Goal: Book appointment/travel/reservation

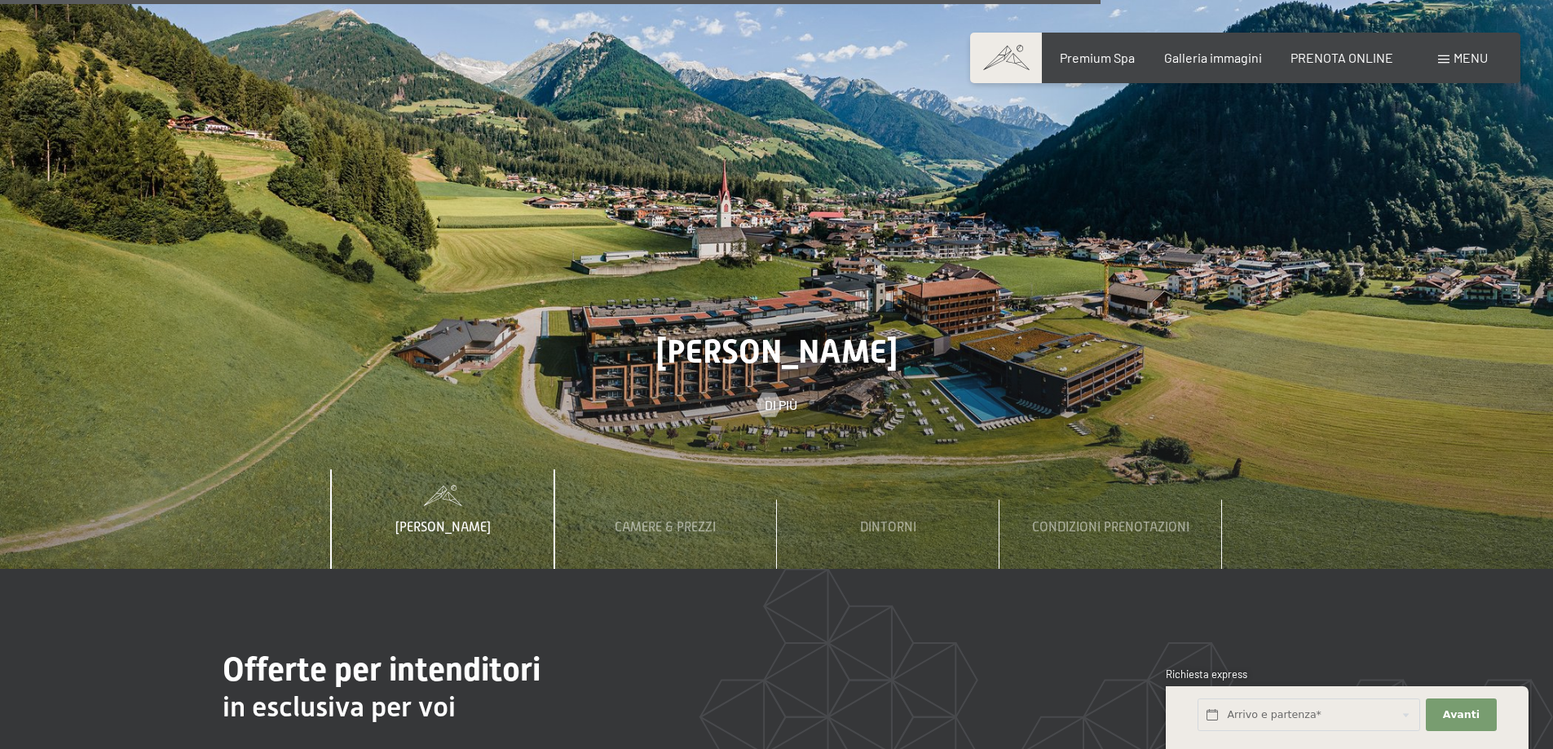
scroll to position [5868, 0]
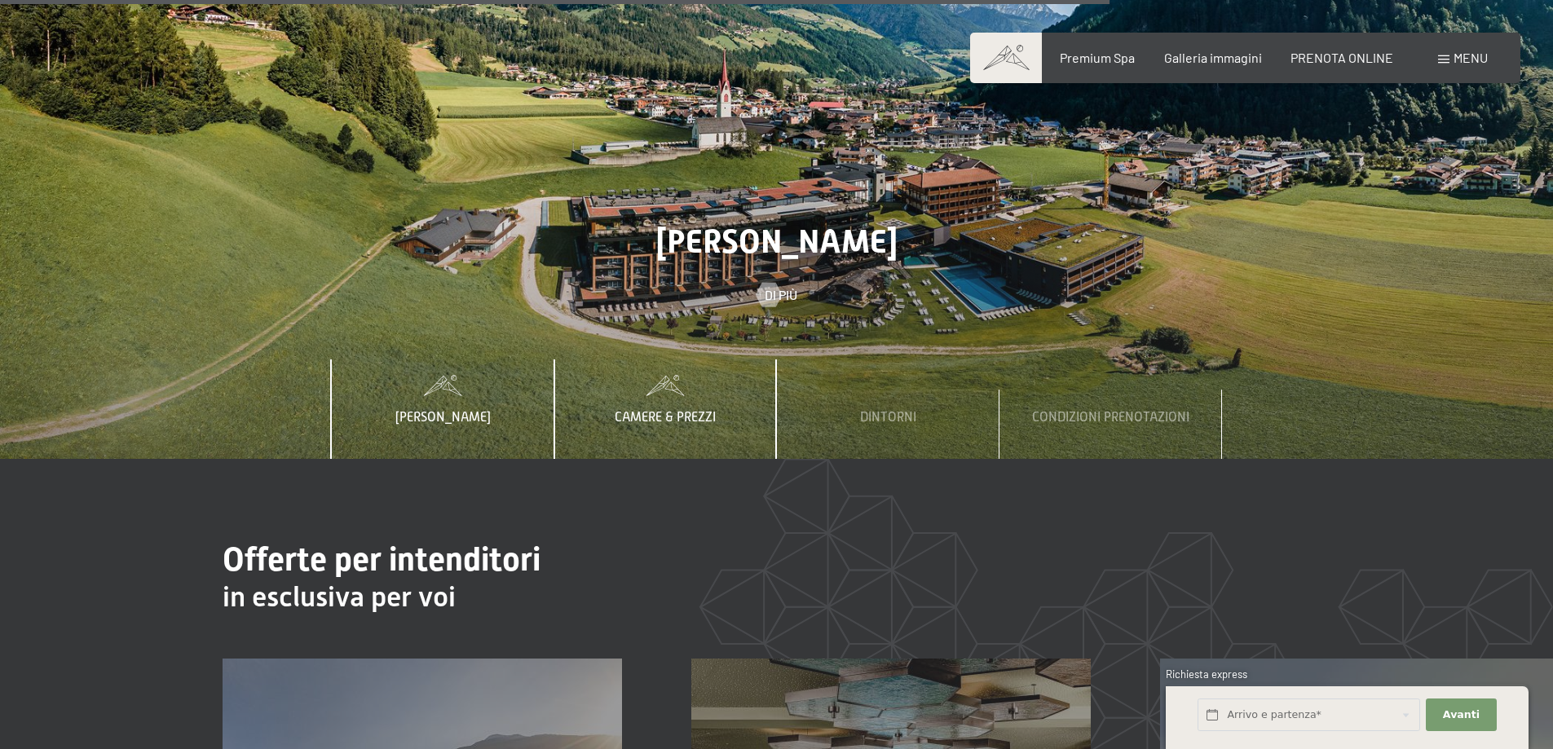
click at [699, 410] on span "Camere & Prezzi" at bounding box center [665, 417] width 101 height 15
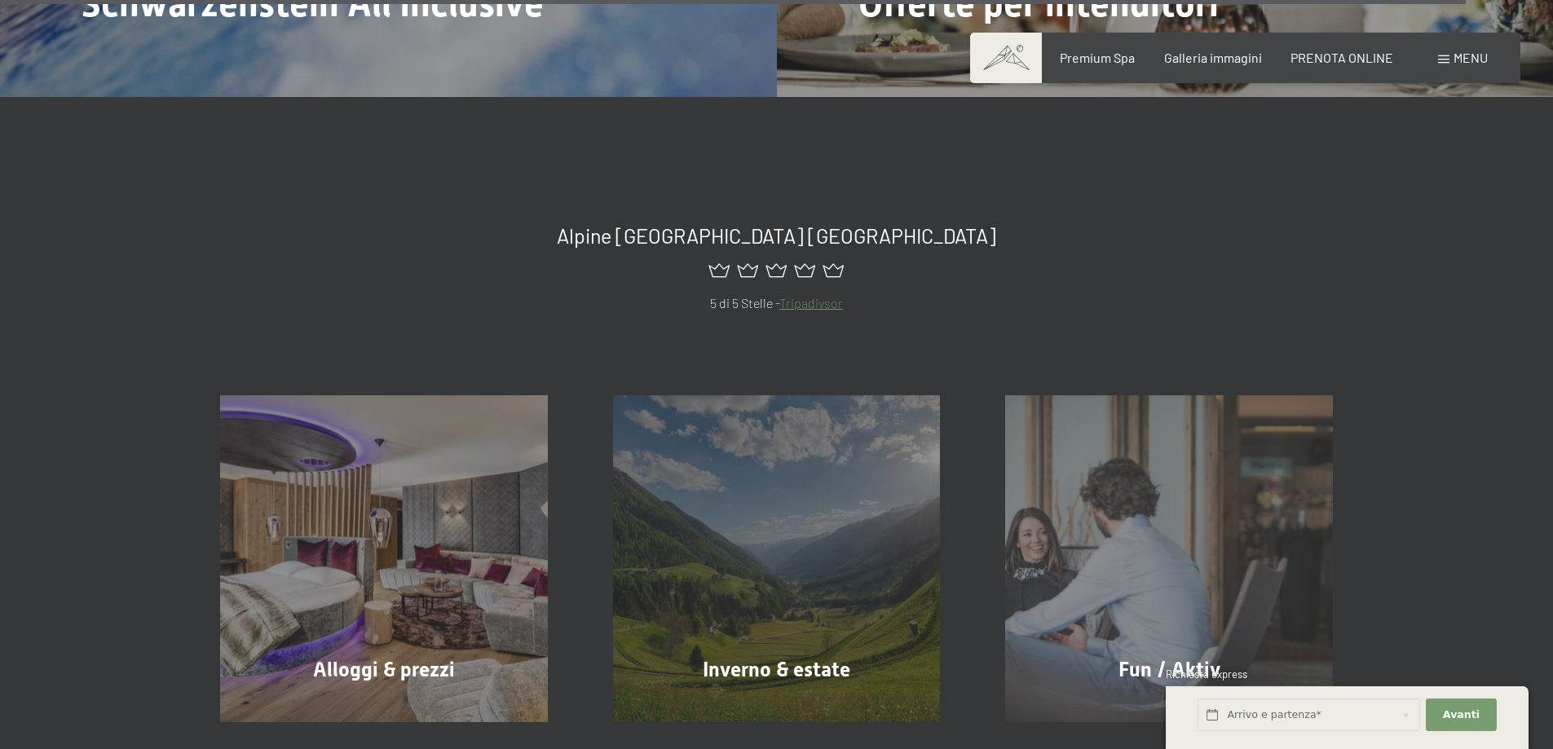
scroll to position [7824, 0]
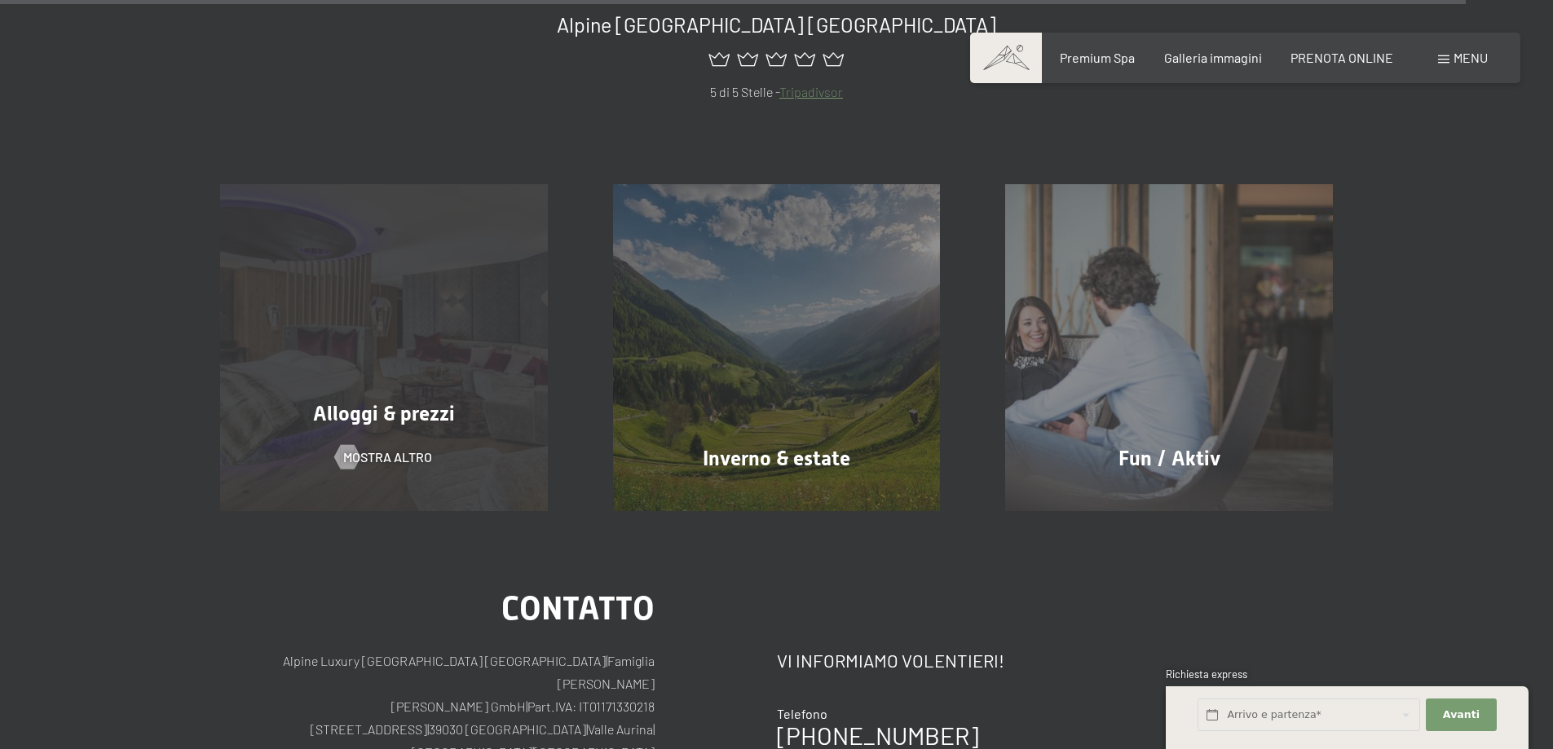
click at [425, 322] on div "Alloggi & prezzi mostra altro" at bounding box center [383, 348] width 393 height 328
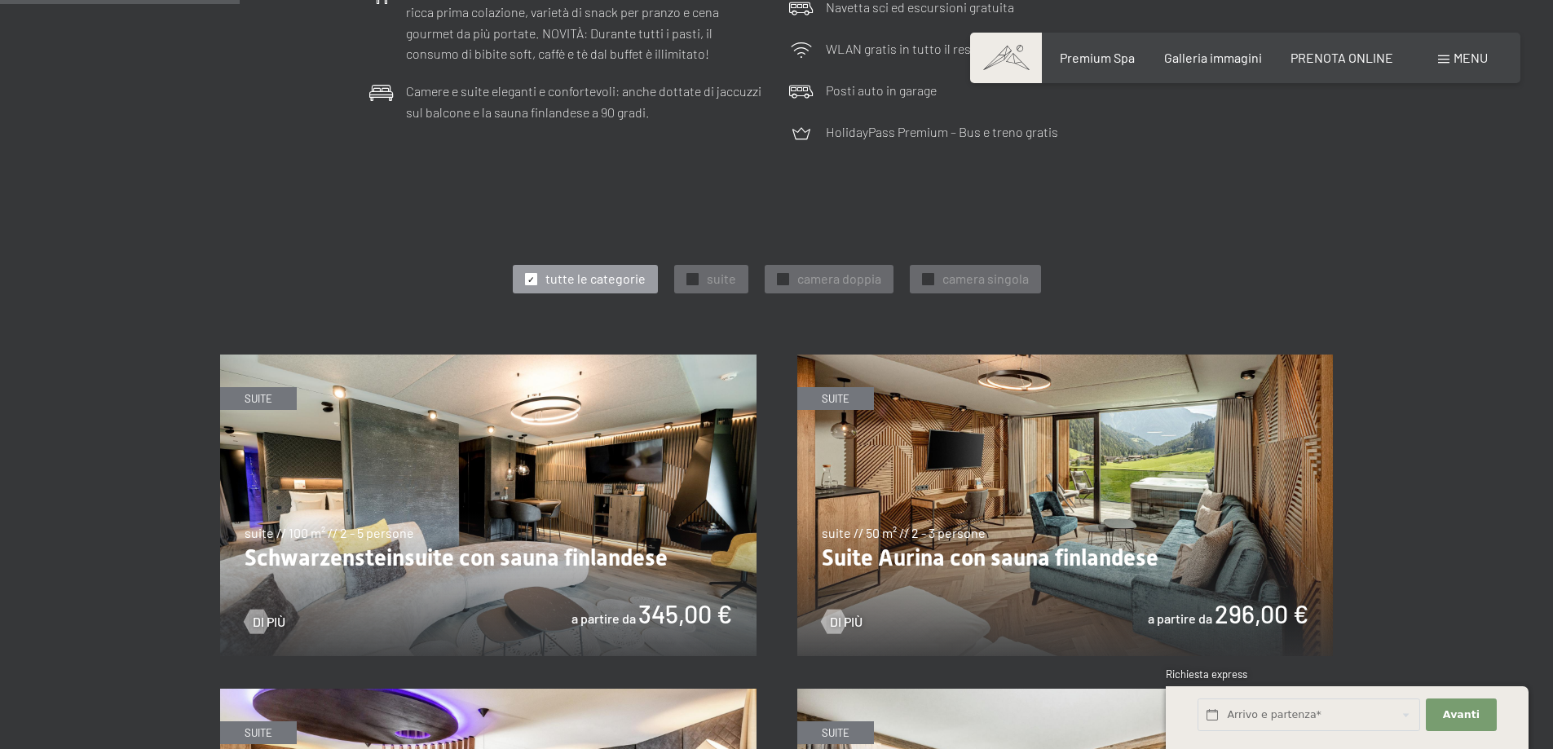
scroll to position [815, 0]
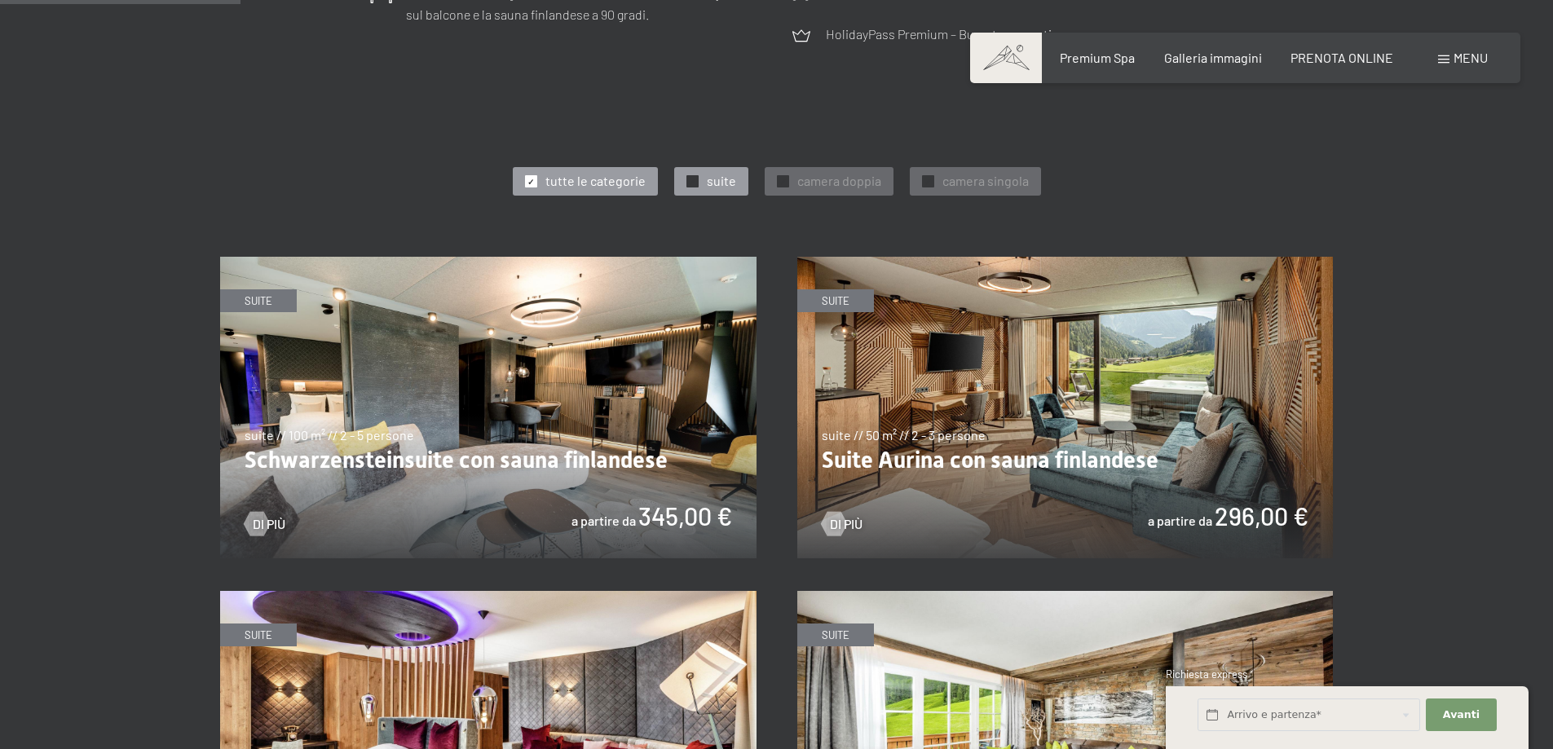
click at [697, 178] on div at bounding box center [692, 181] width 12 height 12
click at [584, 423] on img at bounding box center [488, 408] width 536 height 302
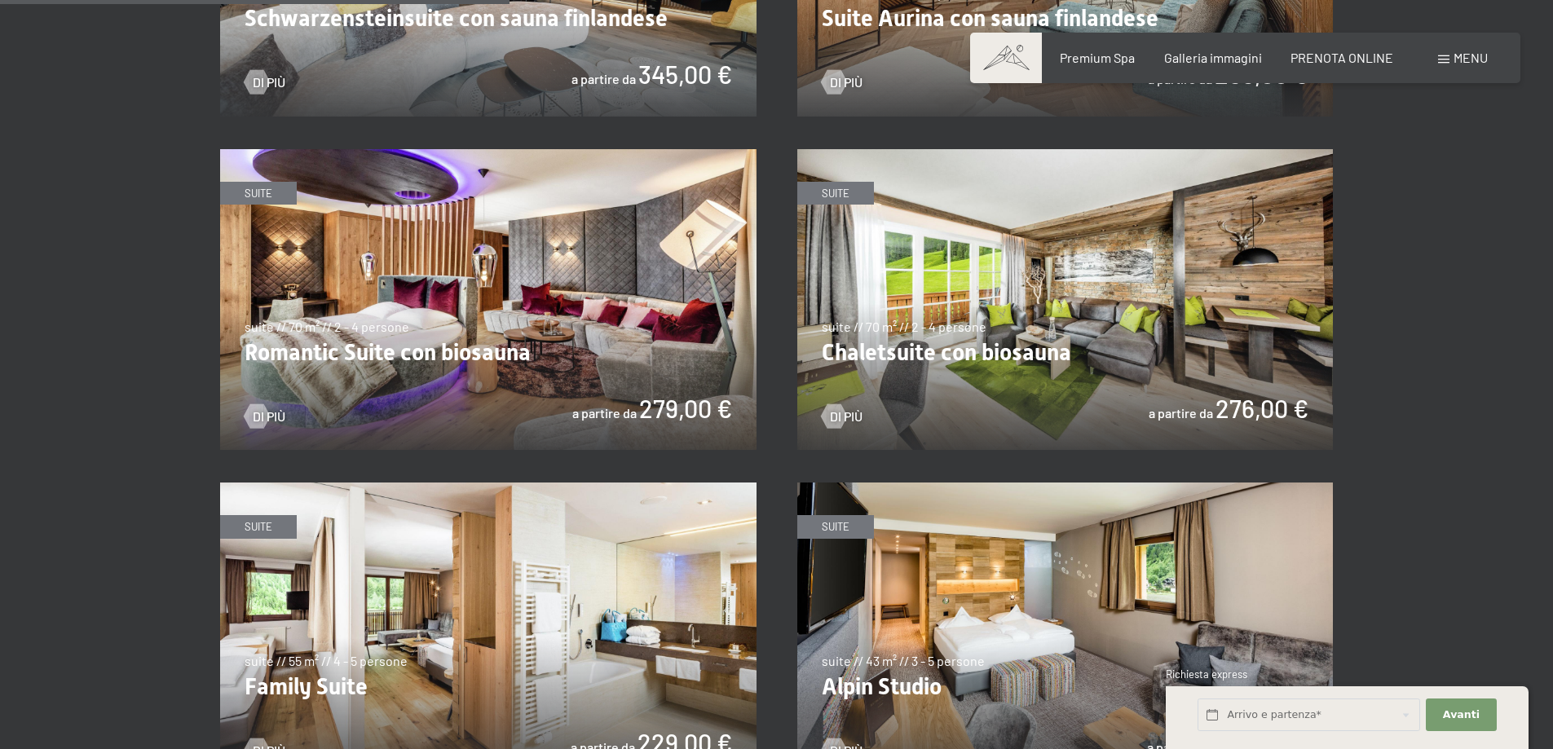
scroll to position [1304, 0]
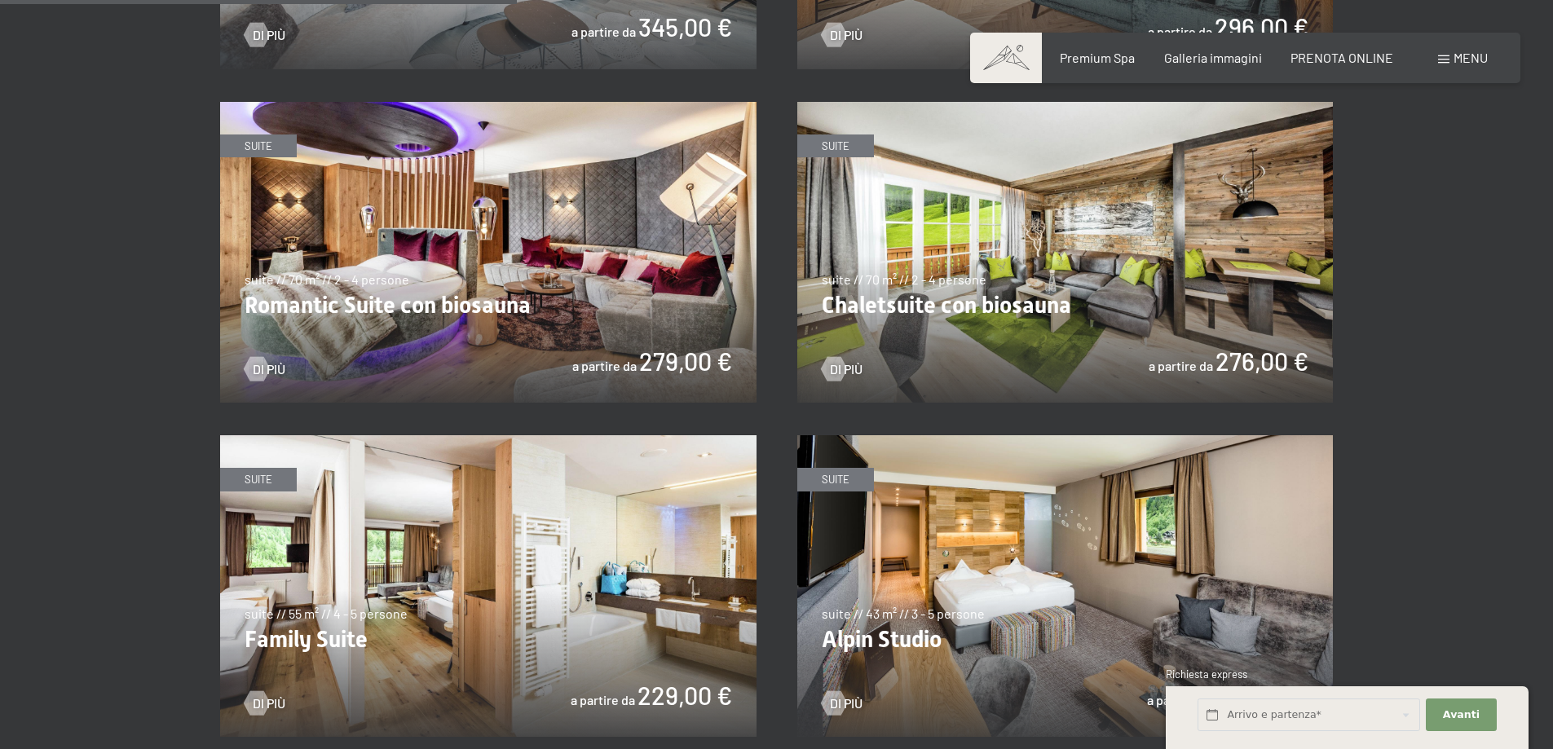
click at [1033, 231] on img at bounding box center [1065, 253] width 536 height 302
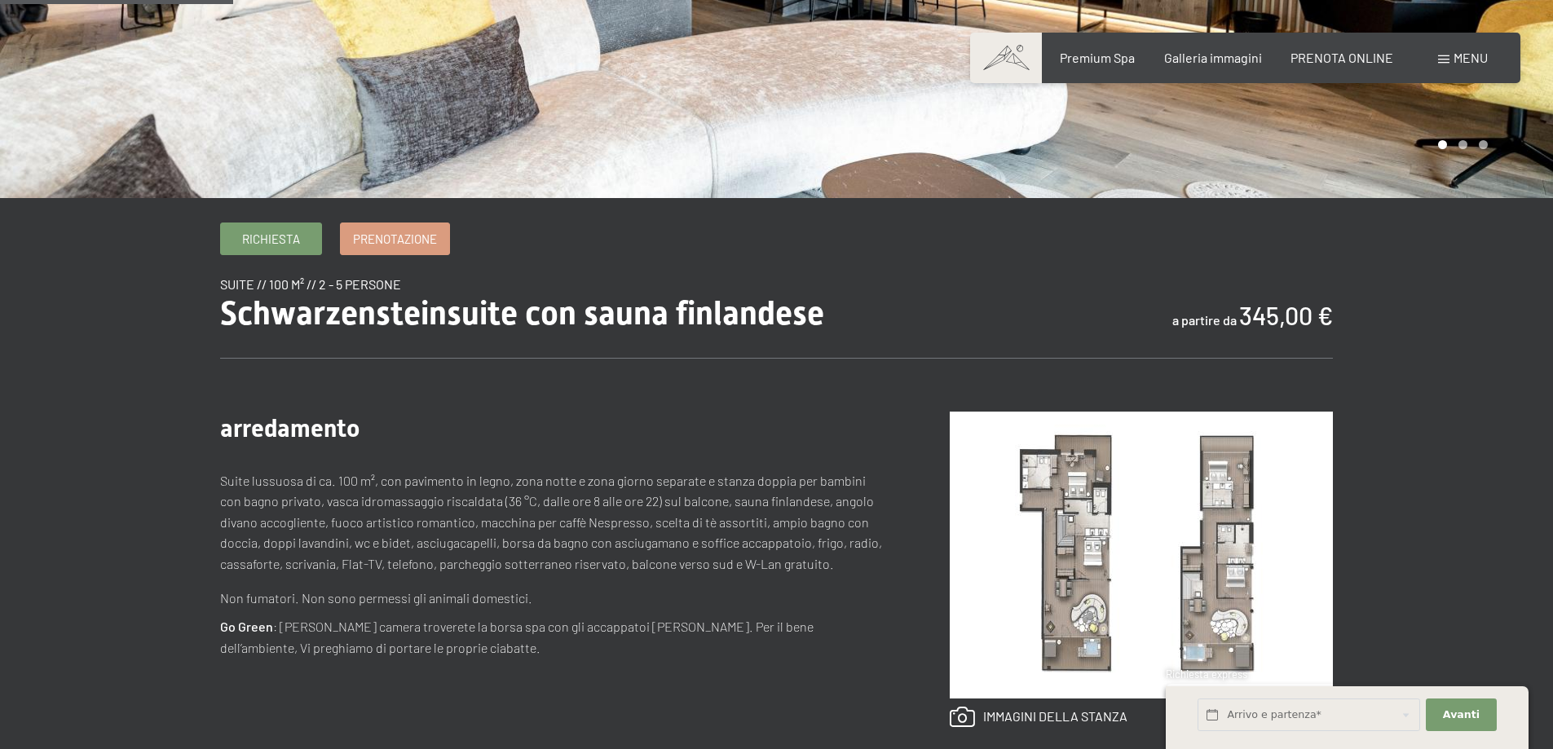
scroll to position [489, 0]
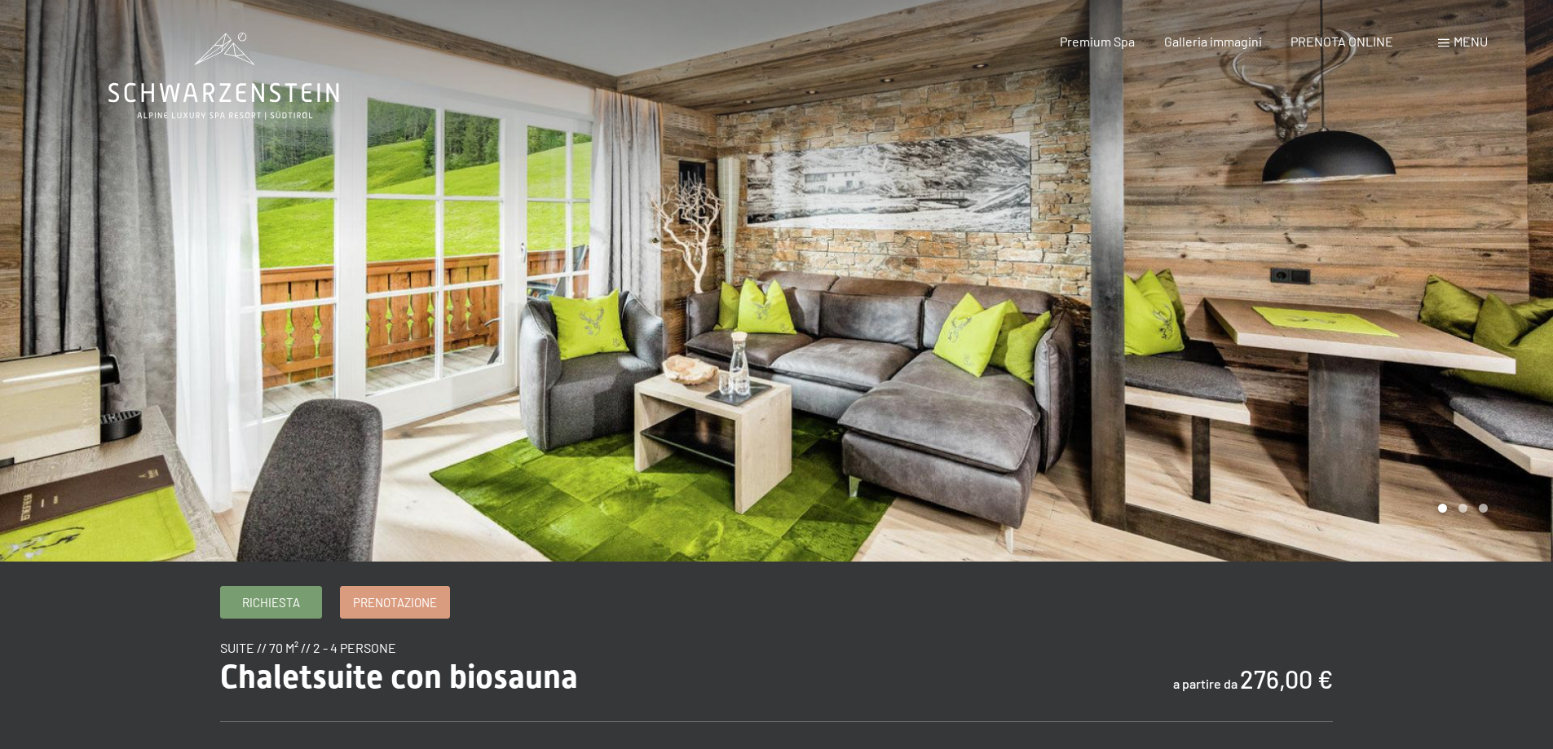
click at [1465, 510] on div at bounding box center [1165, 281] width 777 height 562
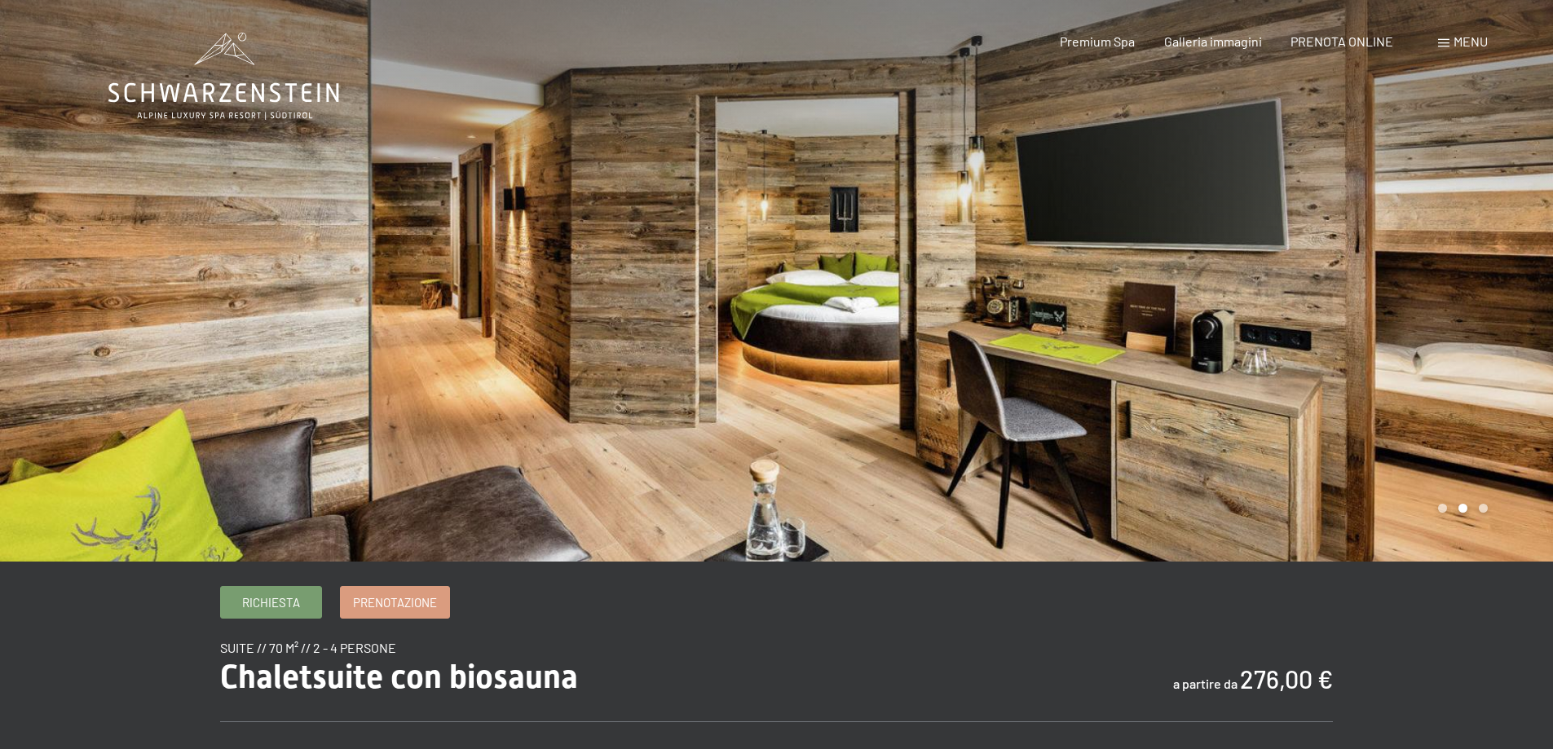
click at [1465, 510] on div at bounding box center [1165, 281] width 777 height 562
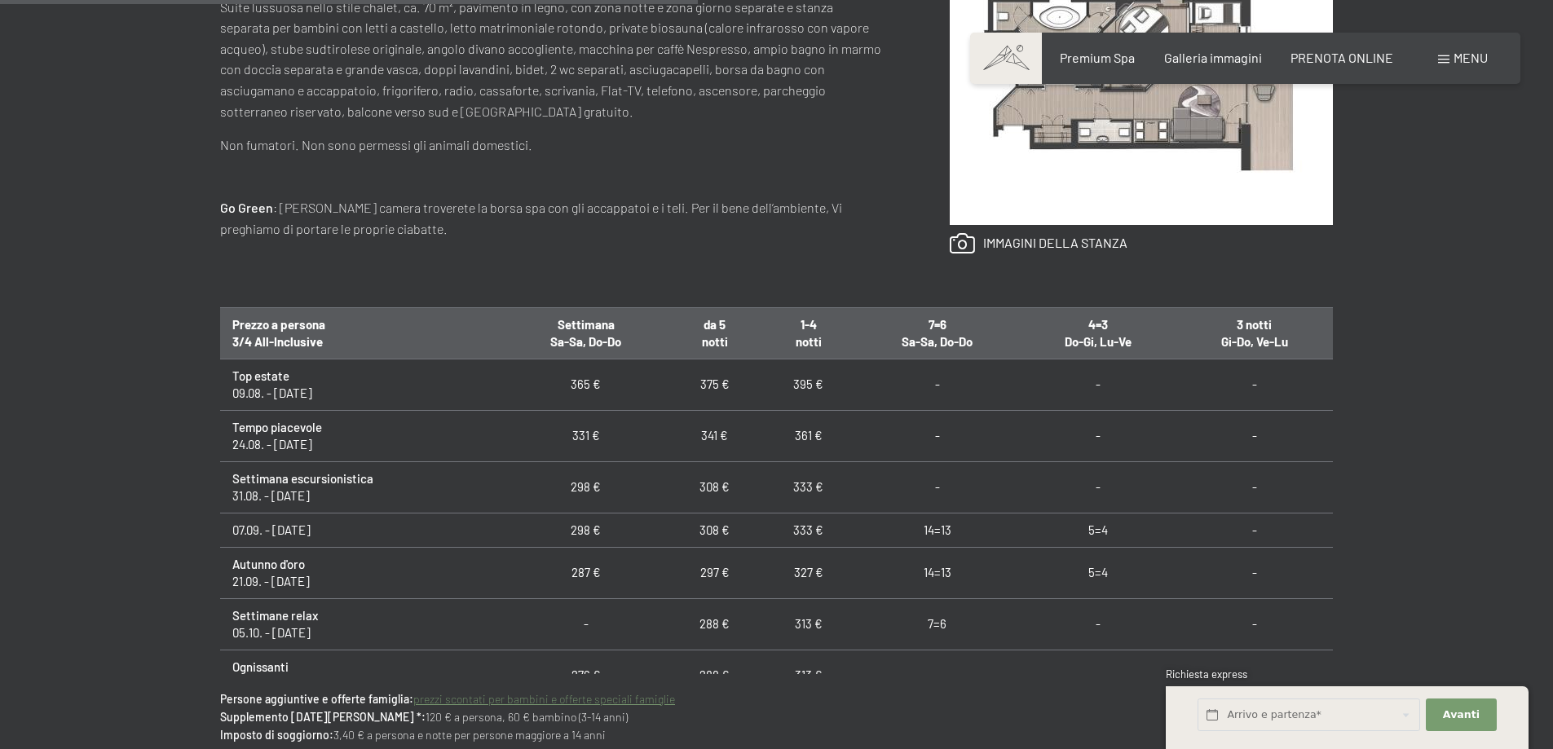
scroll to position [978, 0]
